Goal: Task Accomplishment & Management: Manage account settings

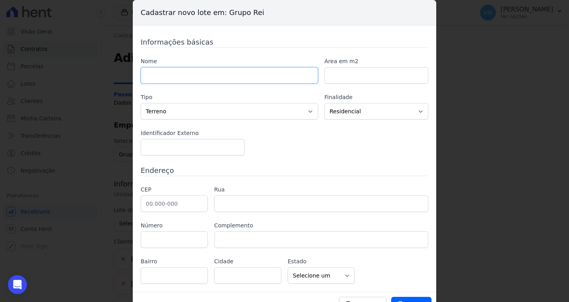
click at [210, 78] on input "text" at bounding box center [229, 75] width 177 height 17
paste input "BETEL , Qd. 00042 , Lt. 012"
click at [162, 76] on input "BETEL , Qd. 00042 , Lt. 012" at bounding box center [229, 75] width 177 height 17
type input "Qd: 00042, Lt: 012"
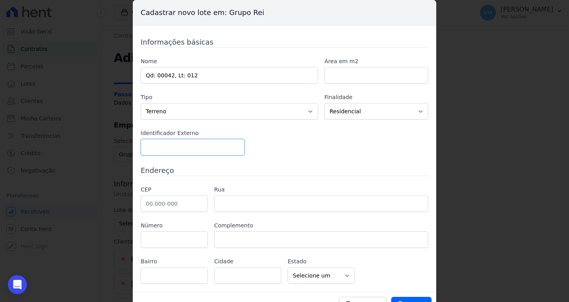
click at [178, 149] on input "number" at bounding box center [193, 147] width 104 height 17
click at [309, 150] on div "Nome Qd: 00042, Lt: 012 Área em m2 Tipo Casa Apartamento Escritório Flat Loja E…" at bounding box center [285, 106] width 288 height 98
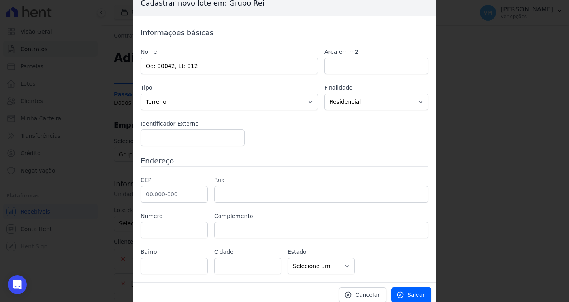
scroll to position [15, 0]
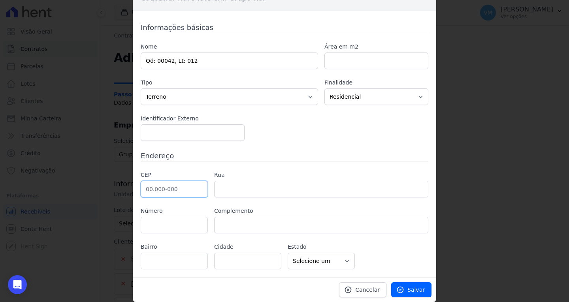
click at [160, 187] on input "text" at bounding box center [174, 189] width 67 height 17
click at [174, 187] on input "text" at bounding box center [174, 189] width 67 height 17
paste input "75.830-210"
type input "75.830-210"
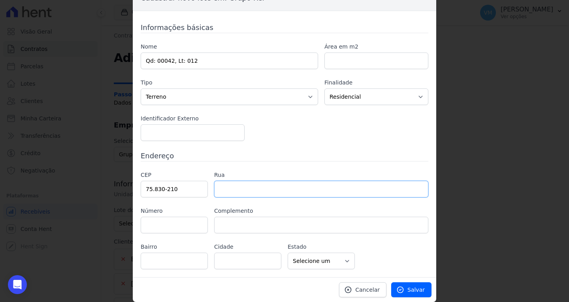
click at [253, 192] on input "text" at bounding box center [321, 189] width 214 height 17
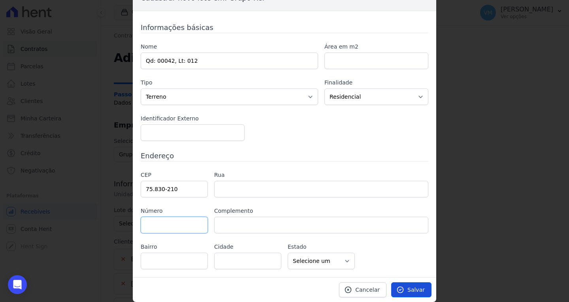
type input "Rua Dois"
type input "Setor Oeste"
type input "Mineiros"
select select "GO"
click at [412, 292] on span "Salvar" at bounding box center [416, 290] width 17 height 8
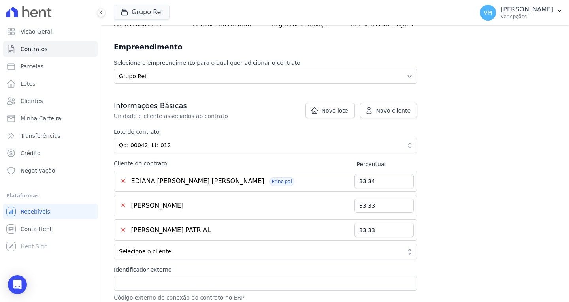
scroll to position [79, 0]
click at [124, 182] on button "✕" at bounding box center [122, 180] width 11 height 9
click at [123, 229] on button "✕" at bounding box center [122, 229] width 11 height 9
click at [123, 228] on button "✕" at bounding box center [122, 229] width 11 height 9
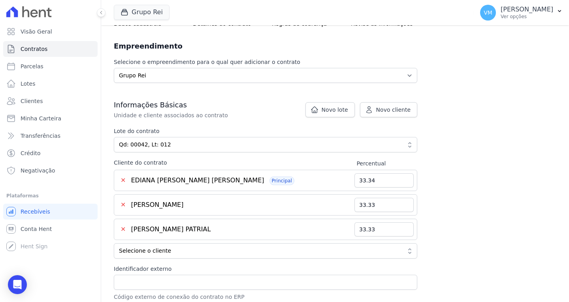
click at [123, 228] on button "✕" at bounding box center [122, 229] width 11 height 9
click at [125, 203] on button "✕" at bounding box center [122, 204] width 11 height 9
click at [123, 179] on button "✕" at bounding box center [122, 180] width 11 height 9
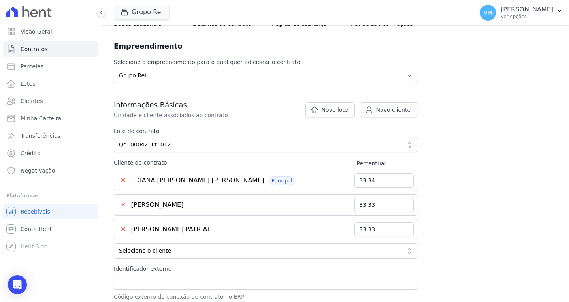
click at [123, 179] on button "✕" at bounding box center [122, 180] width 11 height 9
click at [124, 179] on button "✕" at bounding box center [122, 180] width 11 height 9
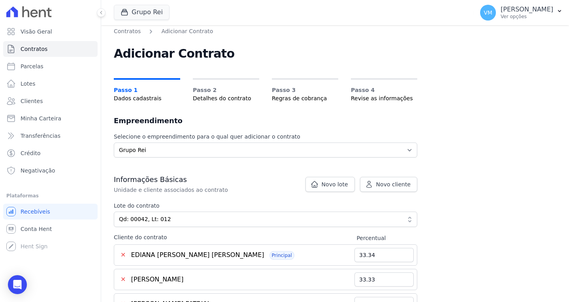
scroll to position [0, 0]
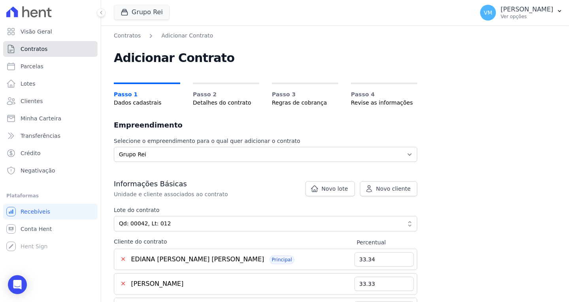
click at [38, 49] on span "Contratos" at bounding box center [34, 49] width 27 height 8
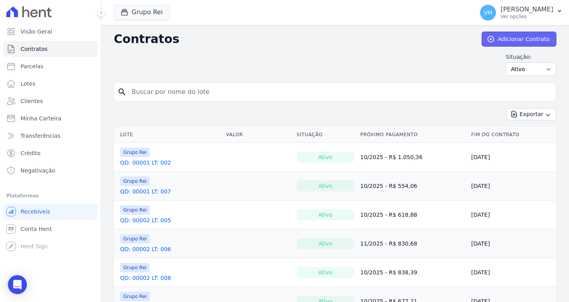
click at [508, 42] on link "Adicionar Contrato" at bounding box center [519, 39] width 75 height 15
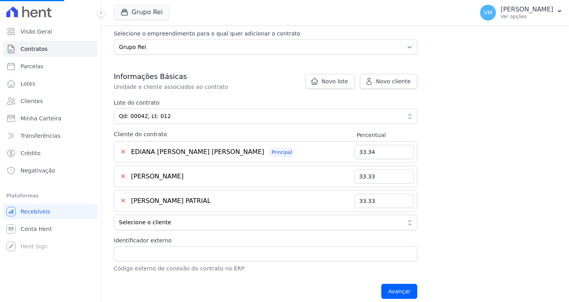
scroll to position [119, 0]
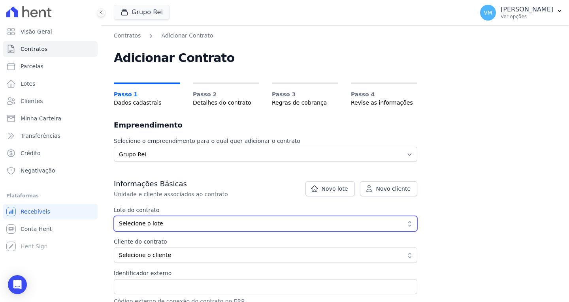
click at [154, 224] on span "Selecione o lote" at bounding box center [260, 224] width 282 height 8
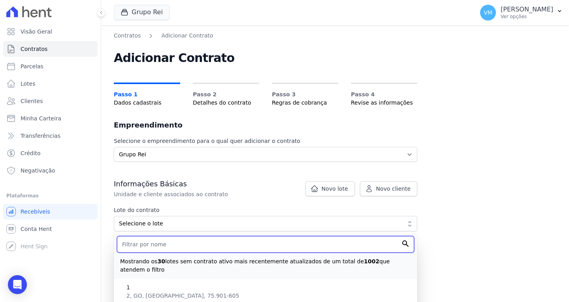
click at [158, 242] on input "text" at bounding box center [265, 244] width 297 height 17
type input "q"
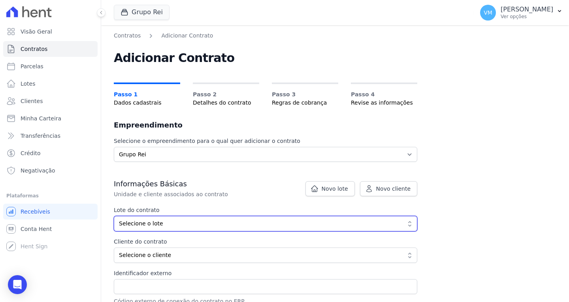
click at [162, 225] on span "Selecione o lote" at bounding box center [260, 224] width 282 height 8
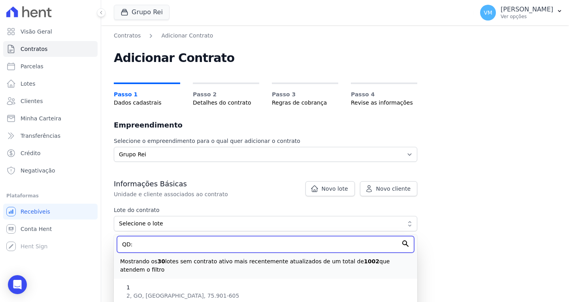
click at [149, 250] on input "QD:" at bounding box center [265, 244] width 297 height 17
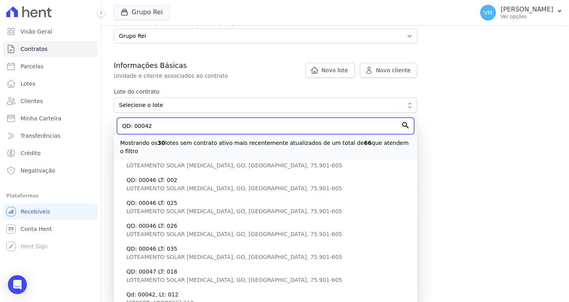
scroll to position [35, 0]
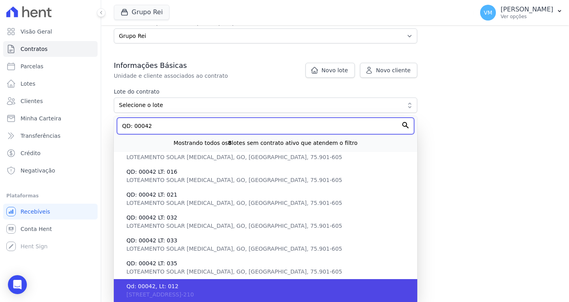
type input "QD: 00042"
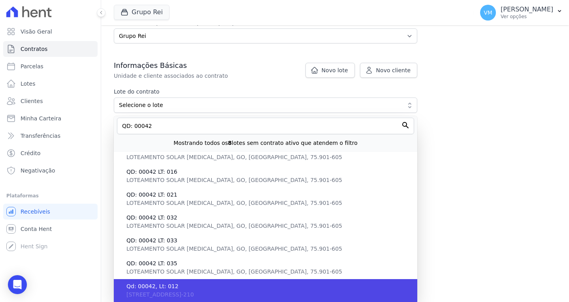
click at [202, 289] on span "Qd: 00042, Lt: 012" at bounding box center [268, 287] width 285 height 8
type input "9190c701-18dc-4458-a12f-a287f31f9a26"
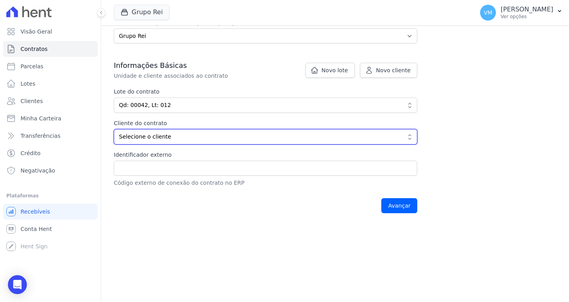
click at [187, 138] on span "Selecione o cliente" at bounding box center [260, 137] width 282 height 8
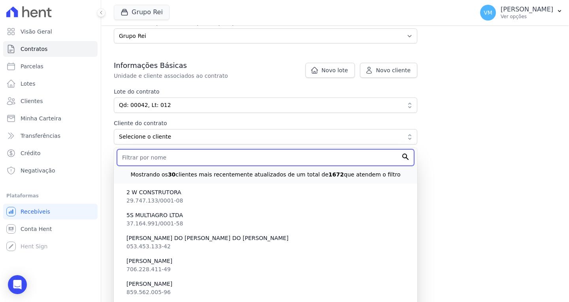
click at [174, 162] on input "text" at bounding box center [265, 157] width 297 height 17
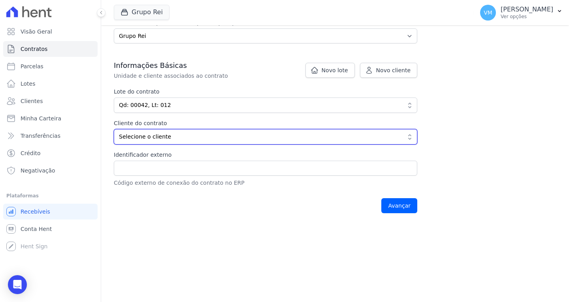
click at [160, 140] on span "Selecione o cliente" at bounding box center [260, 137] width 282 height 8
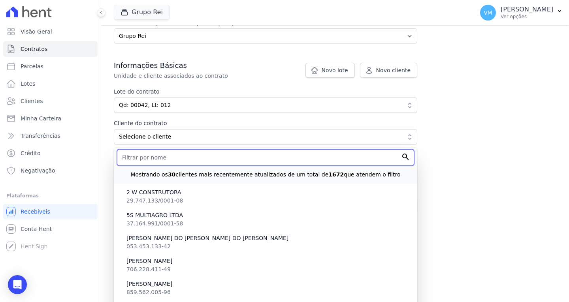
click at [147, 155] on input "text" at bounding box center [265, 157] width 297 height 17
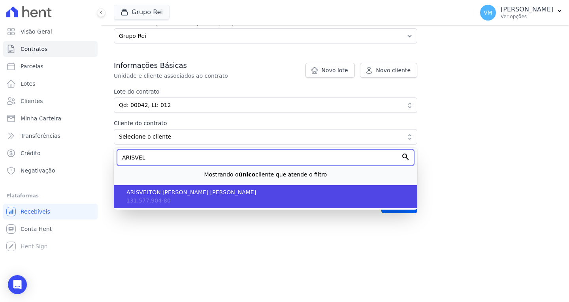
type input "ARISVEL"
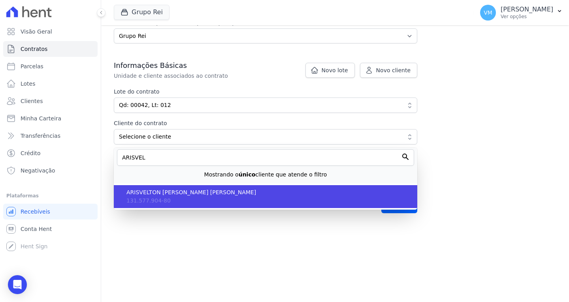
click at [191, 200] on li "ARISVELTON LUCAS MENDES DA SILVA 131.577.904-80" at bounding box center [266, 196] width 304 height 23
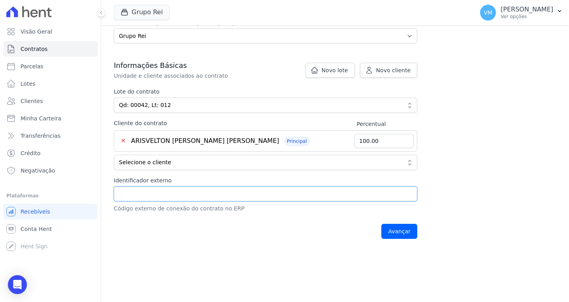
click at [172, 196] on input "Identificador externo" at bounding box center [266, 194] width 304 height 15
drag, startPoint x: 138, startPoint y: 191, endPoint x: 132, endPoint y: 187, distance: 6.8
click at [138, 191] on input "Identificador externo" at bounding box center [266, 194] width 304 height 15
type input "18549"
drag, startPoint x: 186, startPoint y: 232, endPoint x: 191, endPoint y: 230, distance: 5.4
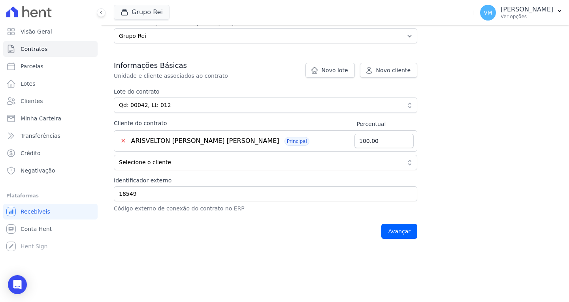
click at [188, 231] on div "Avançar" at bounding box center [266, 231] width 304 height 25
click at [399, 233] on input "Avançar" at bounding box center [399, 231] width 36 height 15
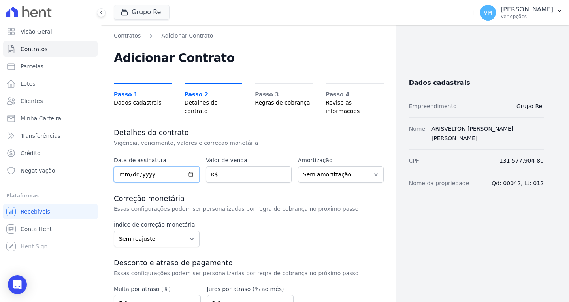
click at [123, 166] on input "date" at bounding box center [157, 174] width 86 height 17
type input "2013-06-07"
click at [253, 166] on input "number" at bounding box center [249, 174] width 86 height 17
click at [240, 166] on input "number" at bounding box center [249, 174] width 86 height 17
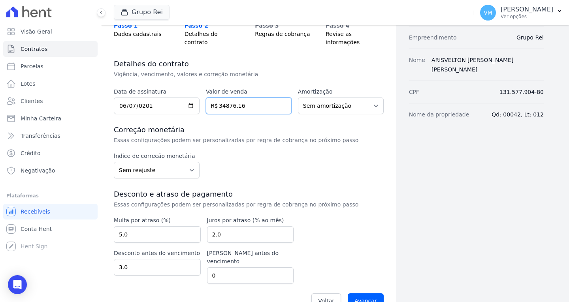
scroll to position [71, 0]
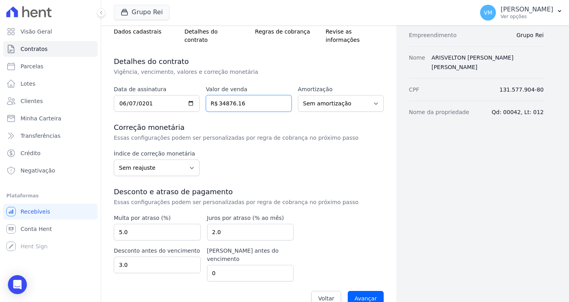
type input "34876.16"
click at [142, 224] on input "5.0" at bounding box center [157, 232] width 87 height 17
click at [191, 224] on input "5.01" at bounding box center [157, 232] width 87 height 17
click at [159, 226] on input "5.01" at bounding box center [157, 232] width 87 height 17
type input "5"
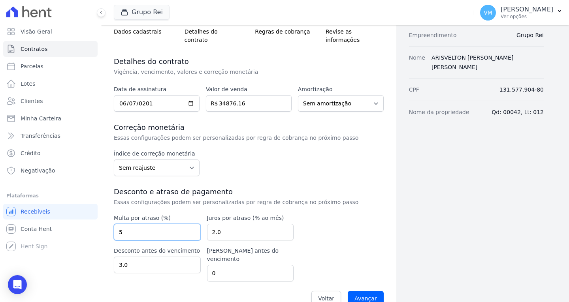
click at [193, 228] on input "5" at bounding box center [157, 232] width 87 height 17
click at [245, 225] on input "2.0" at bounding box center [250, 232] width 87 height 17
click at [364, 291] on input "Avançar" at bounding box center [366, 298] width 36 height 15
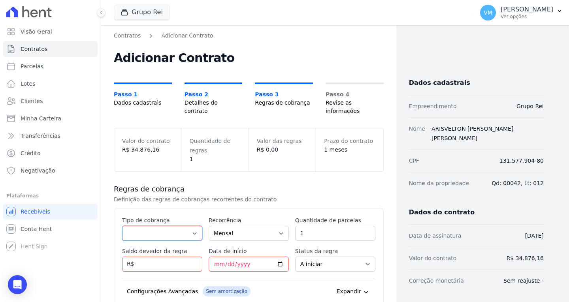
click at [151, 226] on select "Parcela Normal Entrada Sinal Intercalada Chaves Pré-chaves Pós-chaves Impostos …" at bounding box center [162, 233] width 80 height 15
select select "down_payment"
click at [122, 226] on select "Parcela Normal Entrada Sinal Intercalada Chaves Pré-chaves Pós-chaves Impostos …" at bounding box center [162, 233] width 80 height 15
click at [235, 227] on select "Mensal Bimestral Trimestral Semestral Anual" at bounding box center [249, 233] width 80 height 15
click at [322, 228] on input "1" at bounding box center [335, 233] width 80 height 15
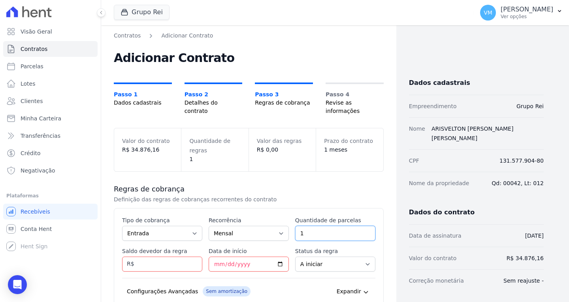
drag, startPoint x: 329, startPoint y: 225, endPoint x: 247, endPoint y: 225, distance: 81.8
click at [247, 225] on div "Esse tipo de parcela não entra no saldo devedor do contrato. Tipo de cobrança P…" at bounding box center [248, 274] width 253 height 114
type input "84"
click at [158, 257] on input "Saldo devedor da regra" at bounding box center [162, 264] width 80 height 15
type input "90043.80"
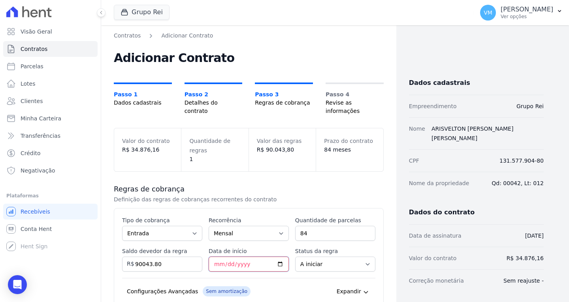
click at [232, 257] on input "Data de início" at bounding box center [249, 264] width 80 height 15
click at [214, 257] on input "Data de início" at bounding box center [249, 264] width 80 height 15
type input "2025-10-10"
click at [323, 259] on select "A iniciar Em aberto" at bounding box center [335, 264] width 80 height 15
click at [295, 257] on select "A iniciar Em aberto" at bounding box center [335, 264] width 80 height 15
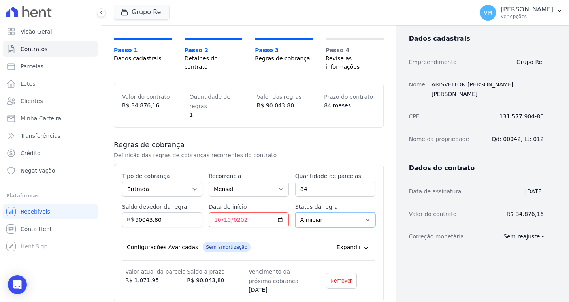
scroll to position [114, 0]
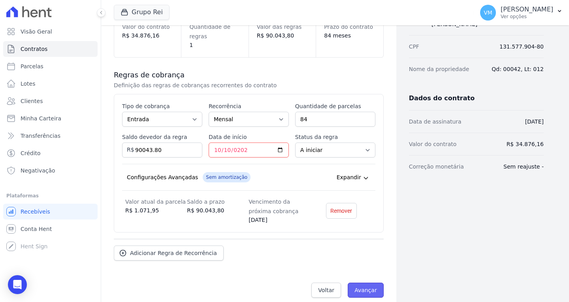
click at [364, 283] on input "Avançar" at bounding box center [366, 290] width 36 height 15
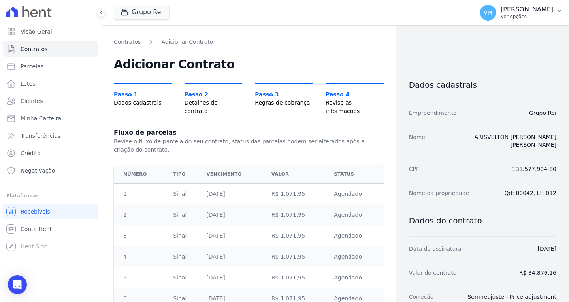
click at [532, 13] on p "Ver opções" at bounding box center [527, 16] width 53 height 6
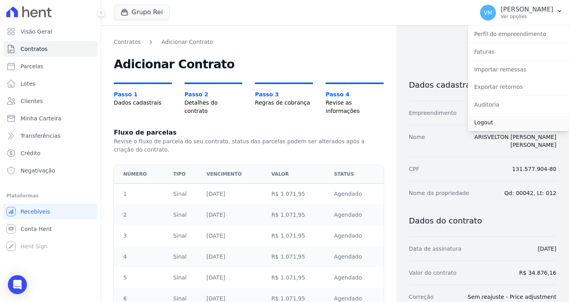
click at [496, 124] on link "Logout" at bounding box center [518, 122] width 101 height 14
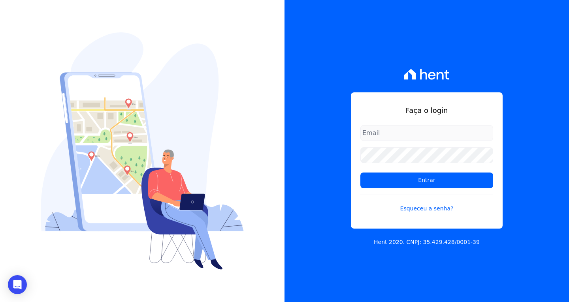
type input "vyviane.martinsgruporei@gmail.com"
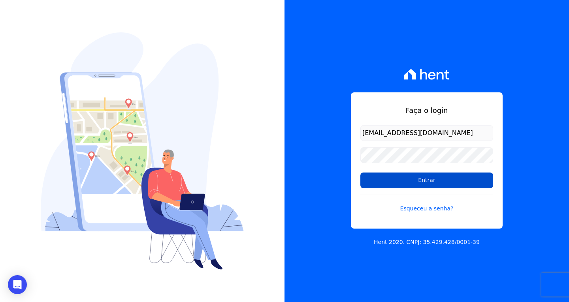
click at [432, 181] on input "Entrar" at bounding box center [426, 181] width 133 height 16
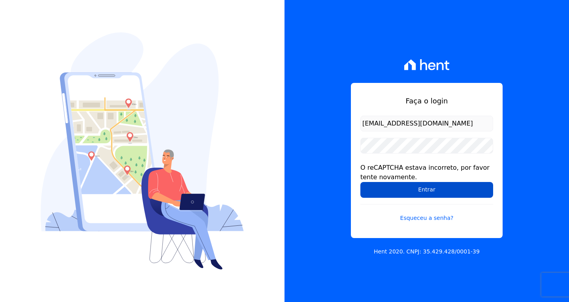
click at [400, 189] on input "Entrar" at bounding box center [426, 190] width 133 height 16
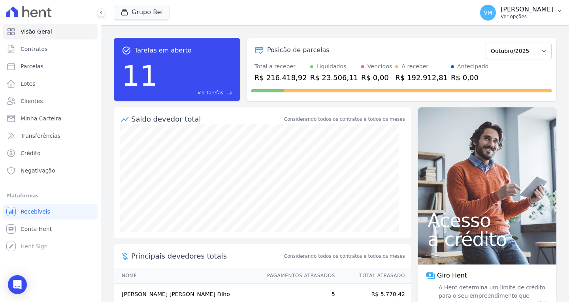
click at [526, 11] on p "[PERSON_NAME]" at bounding box center [527, 10] width 53 height 8
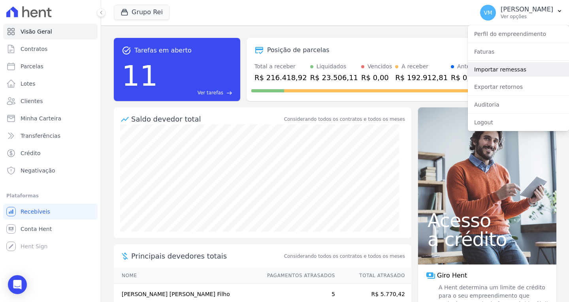
click at [497, 68] on link "Importar remessas" at bounding box center [518, 69] width 101 height 14
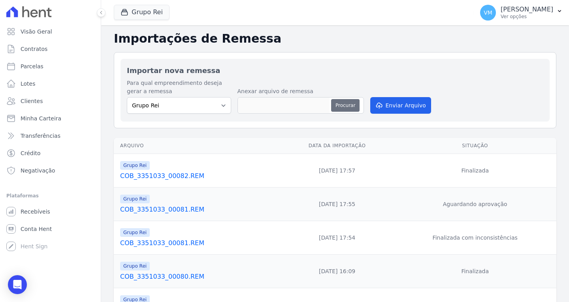
click at [347, 103] on button "Procurar" at bounding box center [345, 105] width 28 height 13
type input "COB_3351033_00083.REM"
click at [402, 106] on button "Enviar Arquivo" at bounding box center [400, 105] width 61 height 17
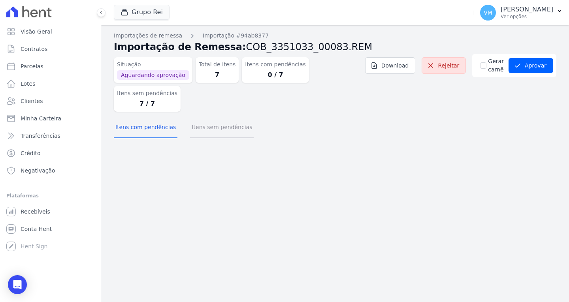
click at [198, 118] on button "Itens sem pendências" at bounding box center [222, 128] width 64 height 21
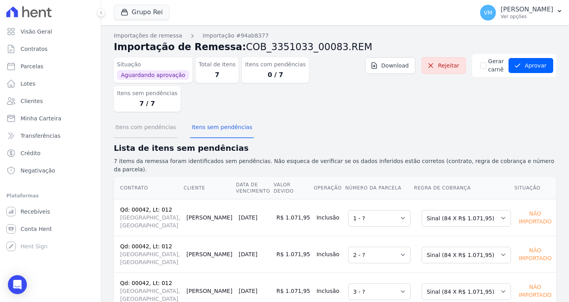
click at [140, 118] on button "Itens com pendências" at bounding box center [146, 128] width 64 height 21
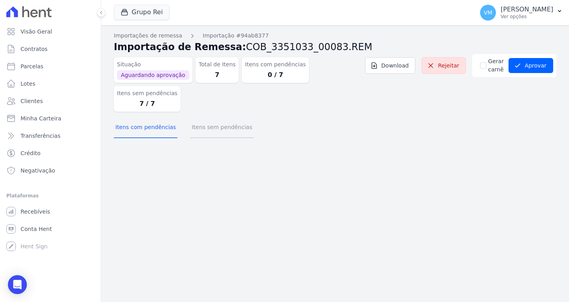
click at [215, 118] on button "Itens sem pendências" at bounding box center [222, 128] width 64 height 21
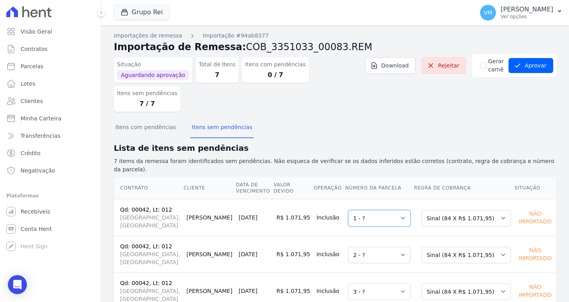
click at [372, 210] on select "Selecione uma 1 - ?" at bounding box center [379, 218] width 62 height 17
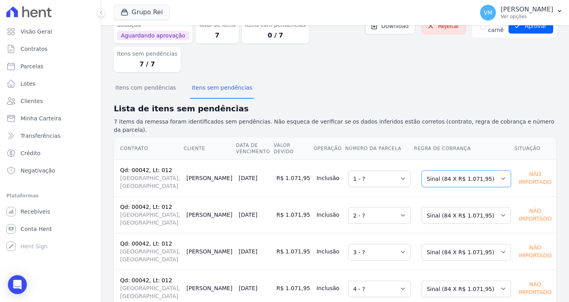
click at [457, 171] on select "Selecione uma Nova Parcela Avulsa Parcela Avulsa Existente Sinal (84 X R$ 1.071…" at bounding box center [466, 179] width 89 height 17
click at [460, 208] on select "Selecione uma Nova Parcela Avulsa Parcela Avulsa Existente Sinal (84 X R$ 1.071…" at bounding box center [466, 216] width 89 height 17
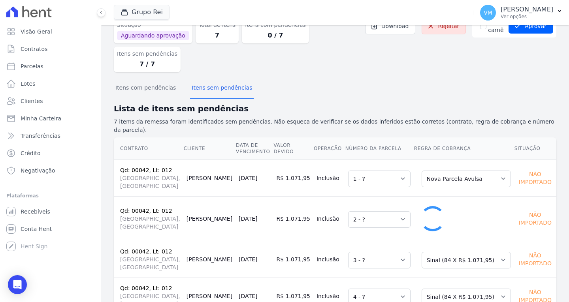
select select "1"
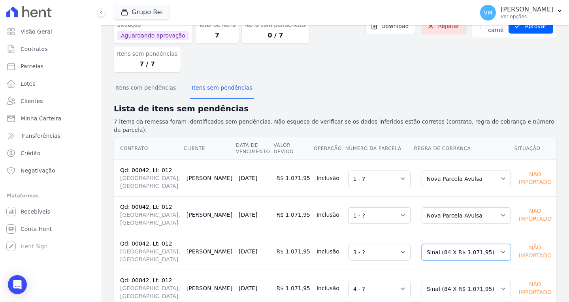
click at [443, 244] on select "Selecione uma Nova Parcela Avulsa Parcela Avulsa Existente Sinal (84 X R$ 1.071…" at bounding box center [466, 252] width 89 height 17
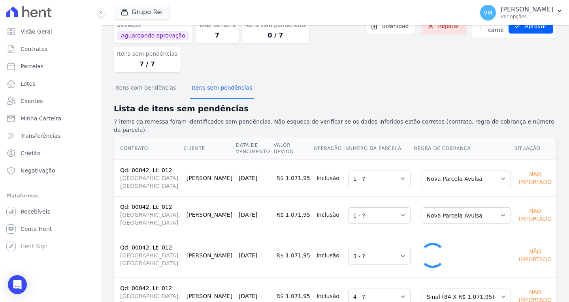
select select "1"
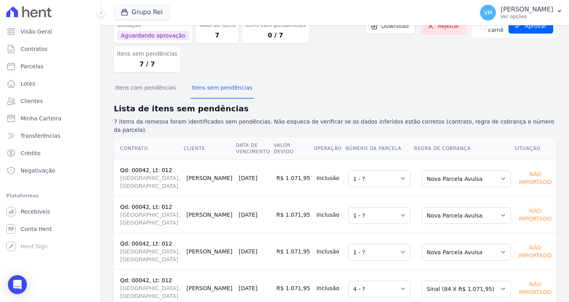
scroll to position [119, 0]
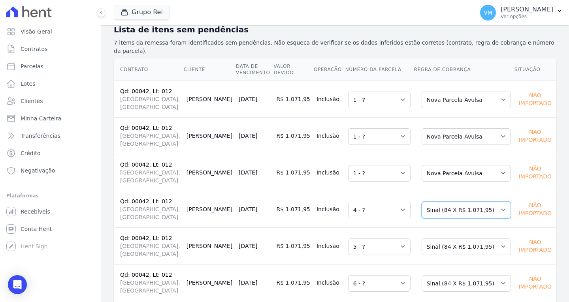
click at [449, 202] on select "Selecione uma Nova Parcela Avulsa Parcela Avulsa Existente Sinal (84 X R$ 1.071…" at bounding box center [466, 210] width 89 height 17
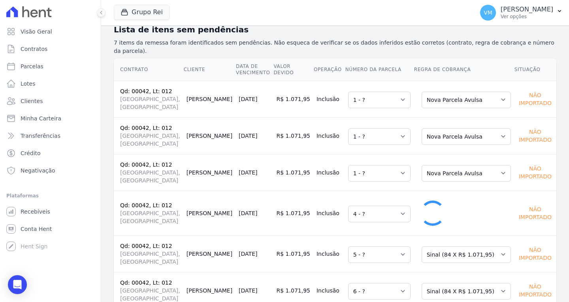
select select "1"
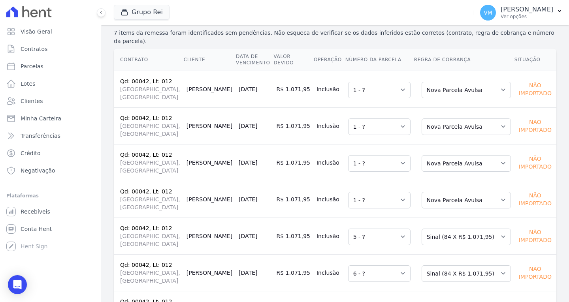
scroll to position [137, 0]
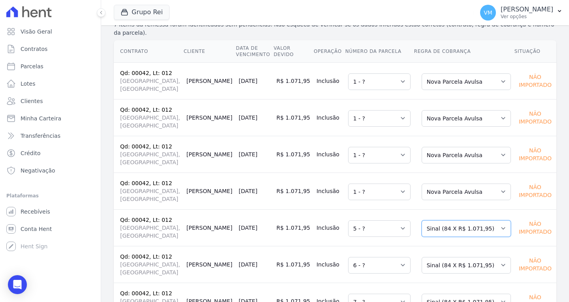
click at [443, 221] on select "Selecione uma Nova Parcela Avulsa Parcela Avulsa Existente Sinal (84 X R$ 1.071…" at bounding box center [466, 229] width 89 height 17
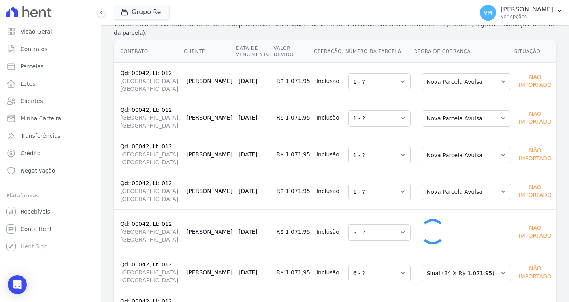
select select "1"
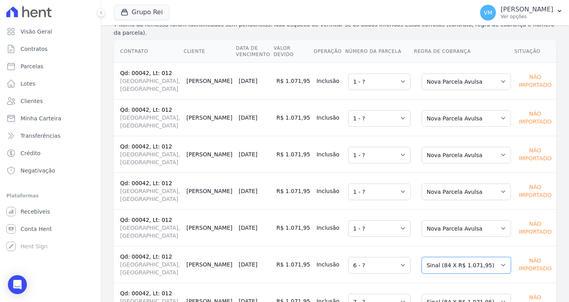
click at [441, 257] on select "Selecione uma Nova Parcela Avulsa Parcela Avulsa Existente Sinal (84 X R$ 1.071…" at bounding box center [466, 265] width 89 height 17
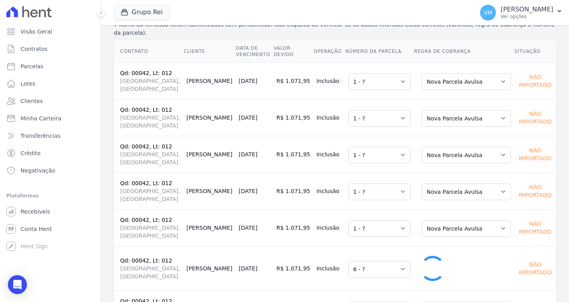
select select "1"
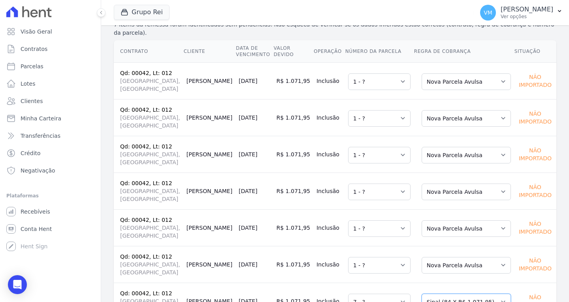
click at [452, 294] on select "Selecione uma Nova Parcela Avulsa Parcela Avulsa Existente Sinal (84 X R$ 1.071…" at bounding box center [466, 302] width 89 height 17
select select "1"
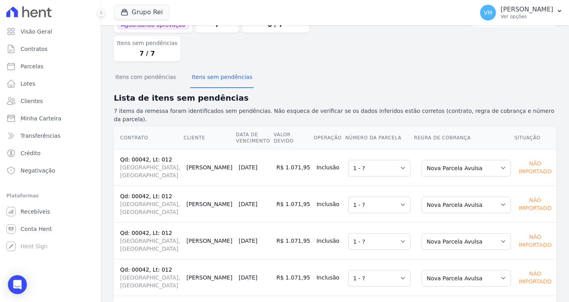
scroll to position [18, 0]
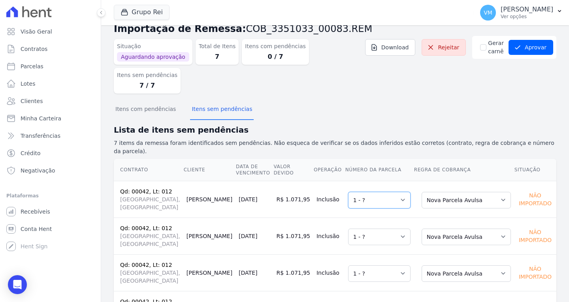
click at [367, 192] on select "Selecione uma 1 - ?" at bounding box center [379, 200] width 62 height 17
click at [532, 44] on button "Aprovar" at bounding box center [531, 47] width 45 height 15
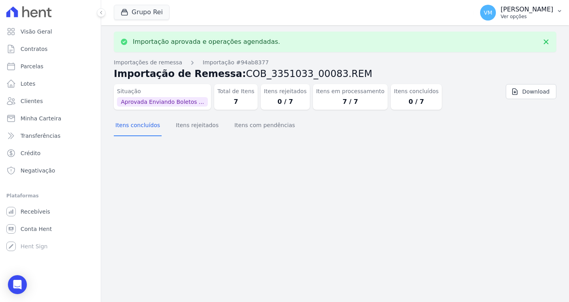
click at [544, 11] on p "[PERSON_NAME]" at bounding box center [527, 10] width 53 height 8
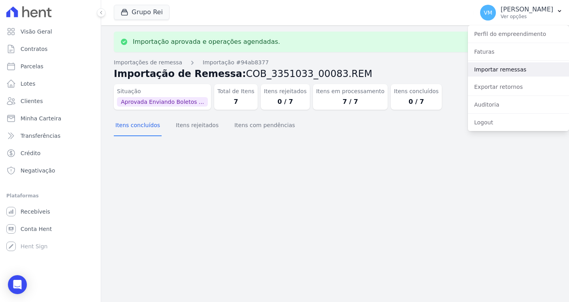
click at [502, 72] on link "Importar remessas" at bounding box center [518, 69] width 101 height 14
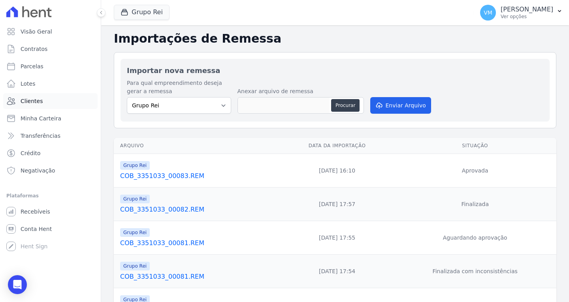
click at [35, 101] on span "Clientes" at bounding box center [32, 101] width 22 height 8
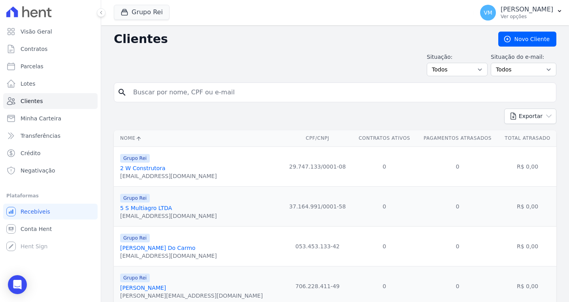
click at [162, 99] on input "search" at bounding box center [340, 93] width 425 height 16
drag, startPoint x: 270, startPoint y: 94, endPoint x: 264, endPoint y: 95, distance: 6.9
click at [270, 94] on input "search" at bounding box center [340, 93] width 425 height 16
paste input "13157790480"
type input "13157790480"
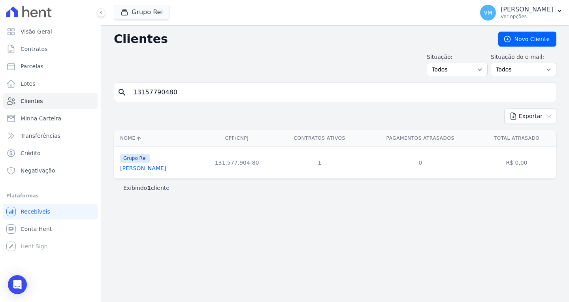
click at [166, 168] on link "[PERSON_NAME]" at bounding box center [143, 168] width 46 height 6
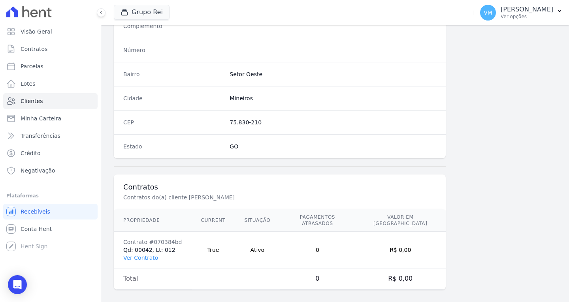
scroll to position [437, 0]
click at [142, 255] on link "Ver Contrato" at bounding box center [140, 258] width 35 height 6
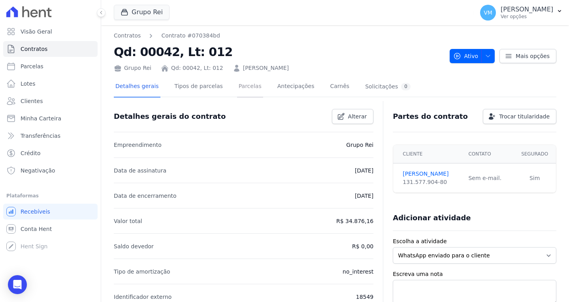
click at [237, 83] on link "Parcelas" at bounding box center [250, 87] width 26 height 21
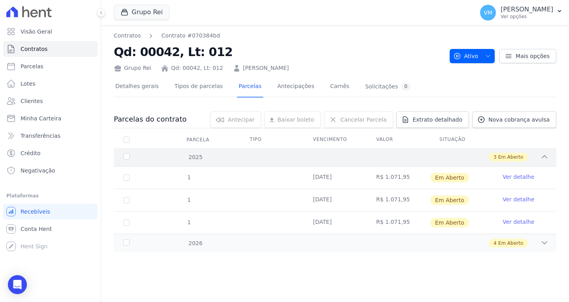
click at [387, 159] on div "3 Em Aberto" at bounding box center [357, 157] width 384 height 9
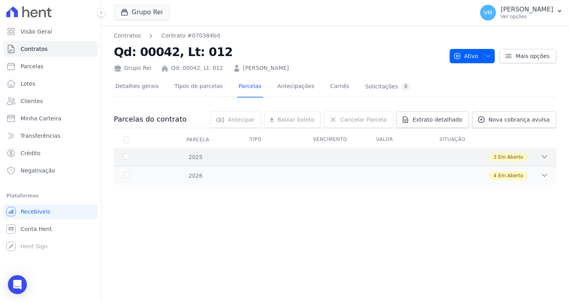
drag, startPoint x: 299, startPoint y: 156, endPoint x: 269, endPoint y: 162, distance: 30.6
click at [299, 156] on div "3 Em Aberto" at bounding box center [357, 157] width 384 height 9
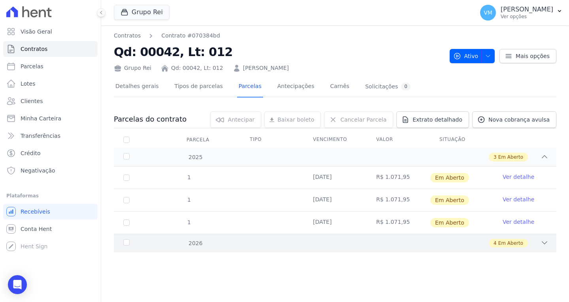
drag, startPoint x: 289, startPoint y: 242, endPoint x: 294, endPoint y: 244, distance: 5.5
click at [289, 243] on div "4 Em Aberto" at bounding box center [357, 243] width 384 height 9
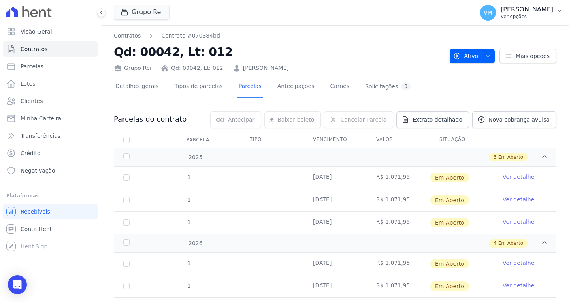
drag, startPoint x: 532, startPoint y: 10, endPoint x: 520, endPoint y: 16, distance: 13.4
click at [532, 11] on p "[PERSON_NAME]" at bounding box center [527, 10] width 53 height 8
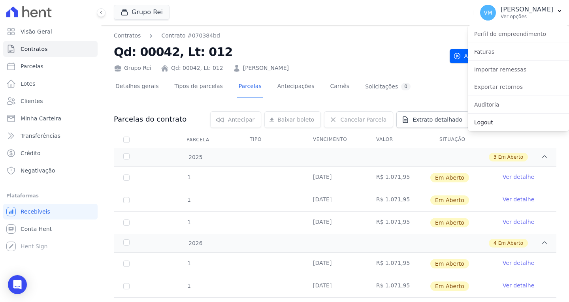
drag, startPoint x: 492, startPoint y: 121, endPoint x: 477, endPoint y: 115, distance: 15.5
click at [491, 120] on link "Logout" at bounding box center [518, 122] width 101 height 14
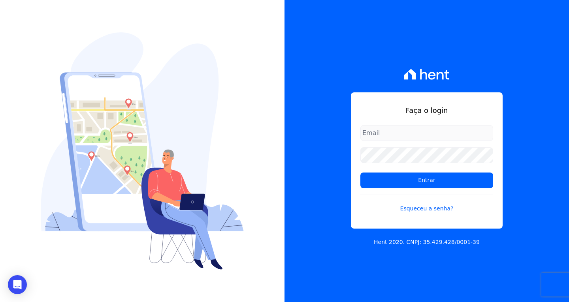
type input "[EMAIL_ADDRESS][DOMAIN_NAME]"
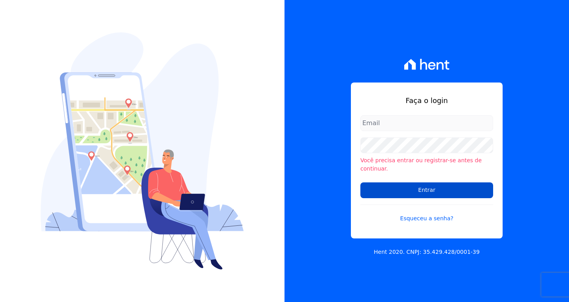
type input "[EMAIL_ADDRESS][DOMAIN_NAME]"
click at [419, 188] on input "Entrar" at bounding box center [426, 191] width 133 height 16
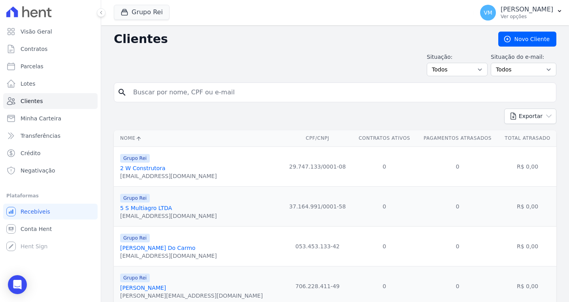
click at [181, 90] on input "search" at bounding box center [340, 93] width 425 height 16
paste input "13157790480"
type input "13157790480"
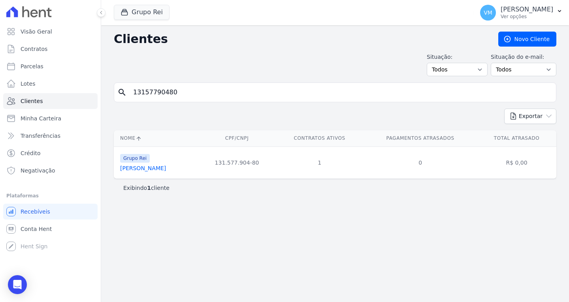
drag, startPoint x: 154, startPoint y: 167, endPoint x: 246, endPoint y: 184, distance: 93.7
click at [155, 167] on link "[PERSON_NAME]" at bounding box center [143, 168] width 46 height 6
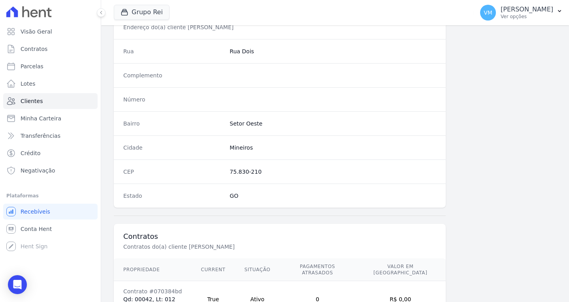
scroll to position [437, 0]
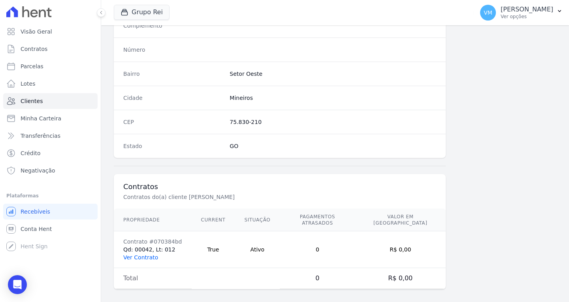
click at [145, 255] on link "Ver Contrato" at bounding box center [140, 258] width 35 height 6
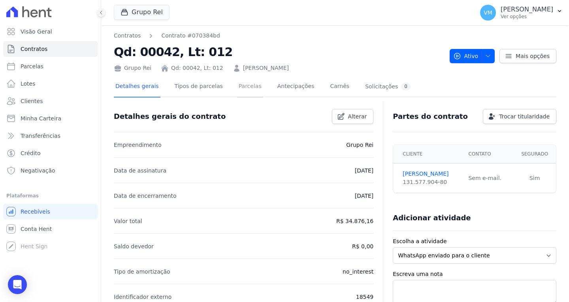
click at [237, 88] on link "Parcelas" at bounding box center [250, 87] width 26 height 21
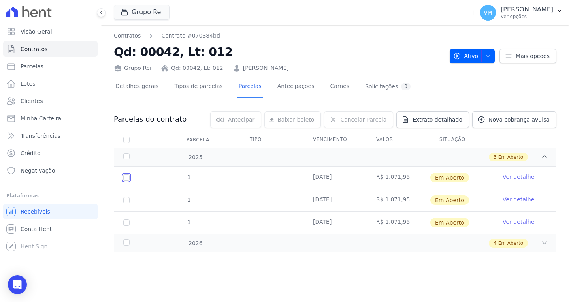
click at [126, 178] on input "checkbox" at bounding box center [126, 178] width 6 height 6
checkbox input "true"
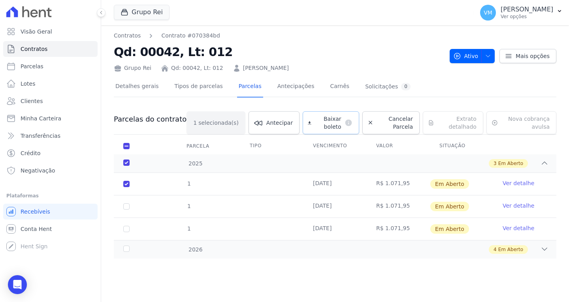
click at [315, 126] on span "Baixar boleto" at bounding box center [328, 123] width 27 height 16
drag, startPoint x: 536, startPoint y: 12, endPoint x: 532, endPoint y: 21, distance: 10.4
click at [536, 12] on p "[PERSON_NAME]" at bounding box center [527, 10] width 53 height 8
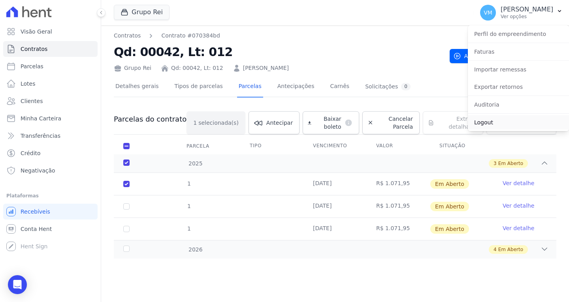
click at [486, 129] on link "Logout" at bounding box center [518, 122] width 101 height 14
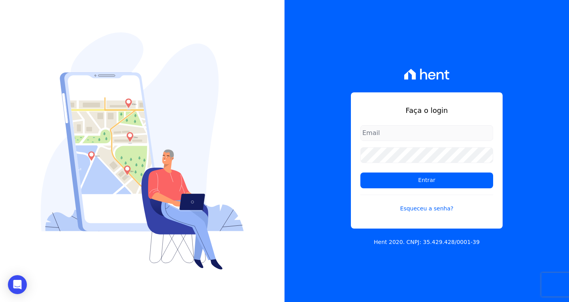
type input "[EMAIL_ADDRESS][DOMAIN_NAME]"
